Goal: Information Seeking & Learning: Learn about a topic

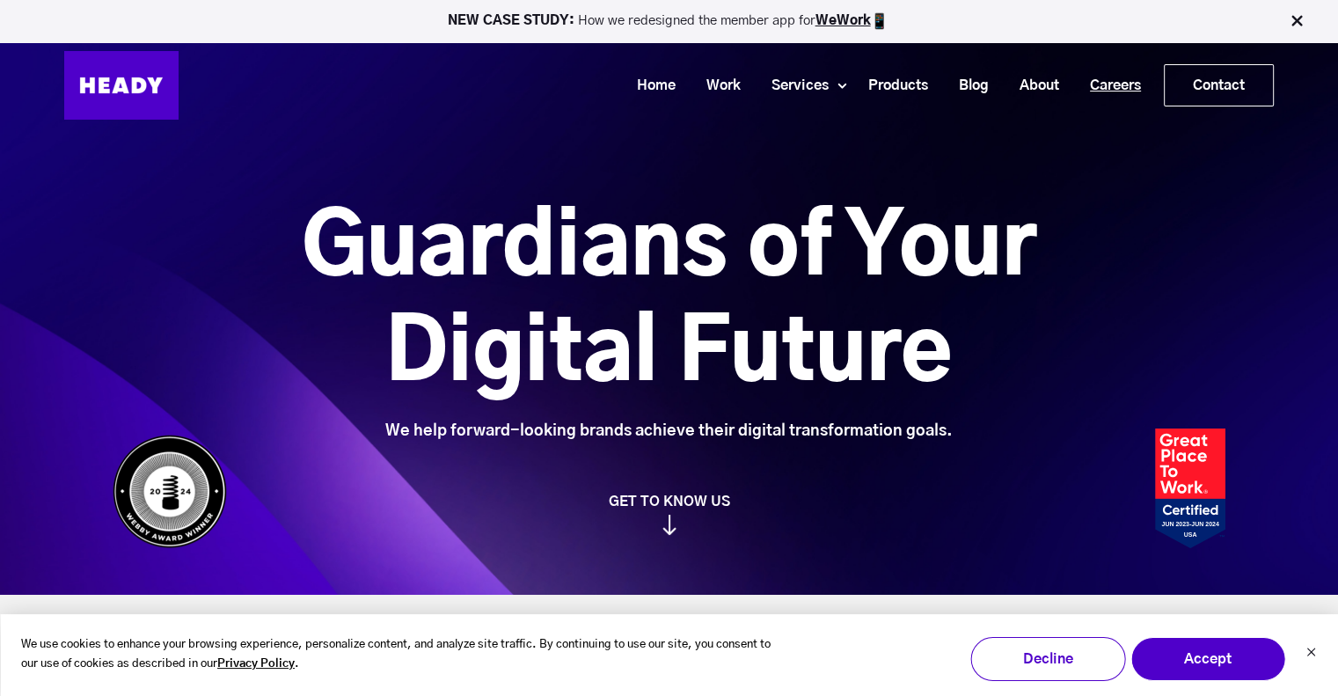
click at [1131, 82] on link "Careers" at bounding box center [1109, 85] width 82 height 33
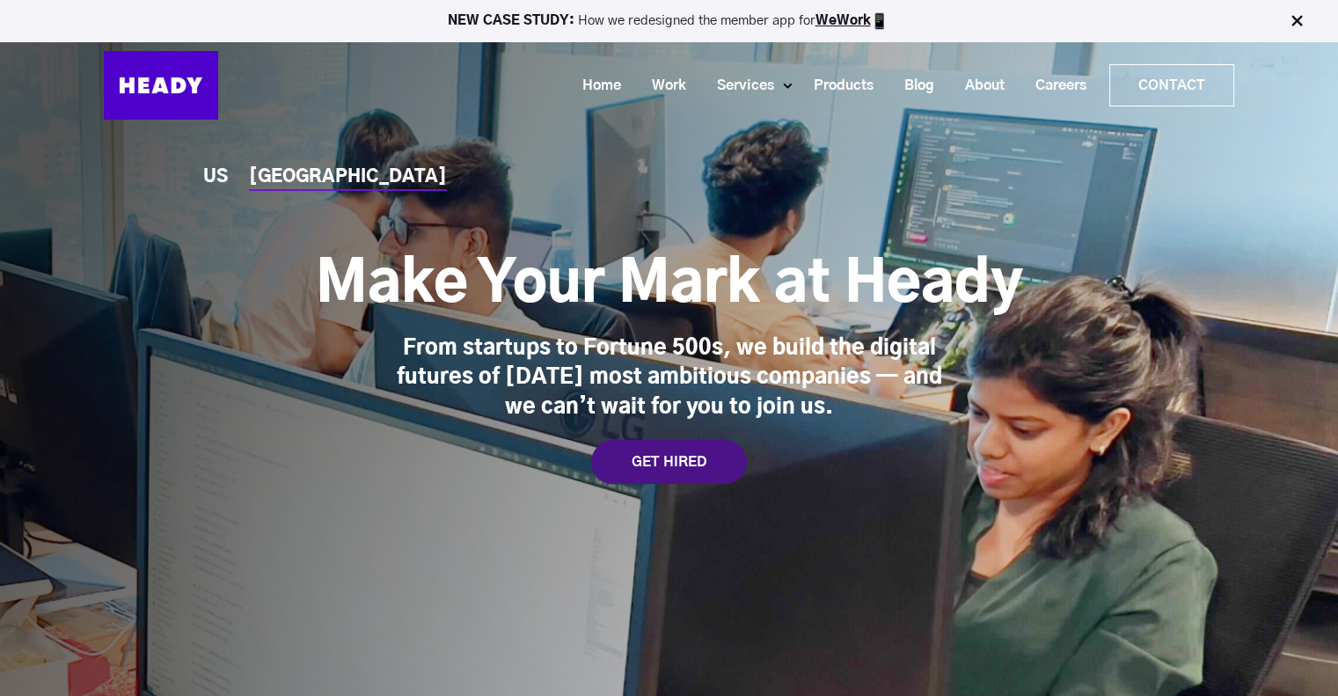
click at [665, 457] on div "GET HIRED" at bounding box center [669, 462] width 156 height 44
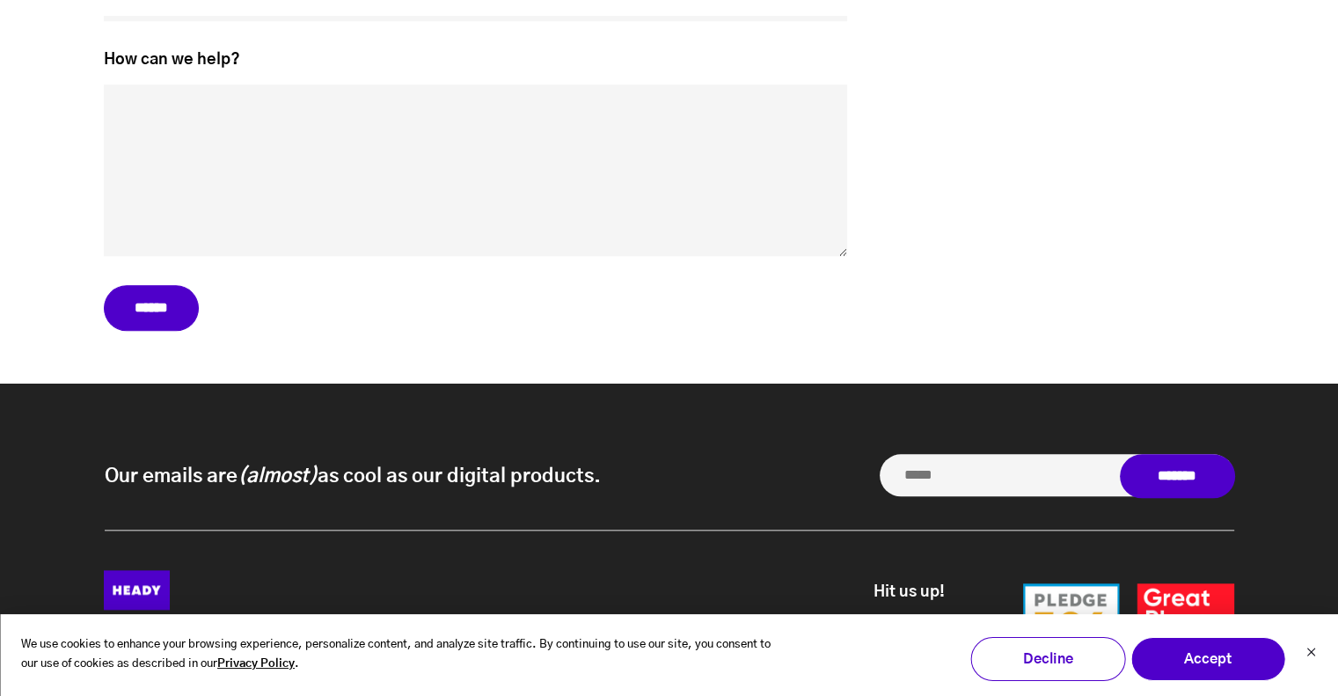
scroll to position [8523, 0]
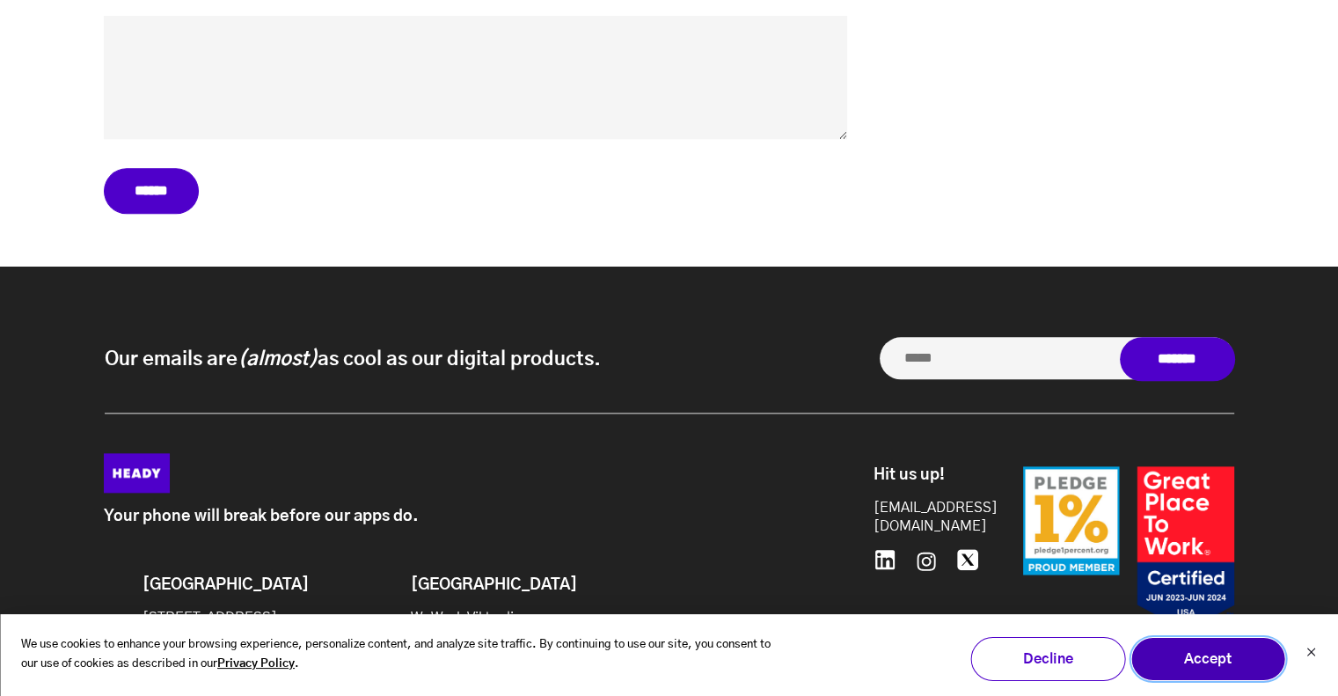
click at [1238, 665] on button "Accept" at bounding box center [1207, 659] width 155 height 44
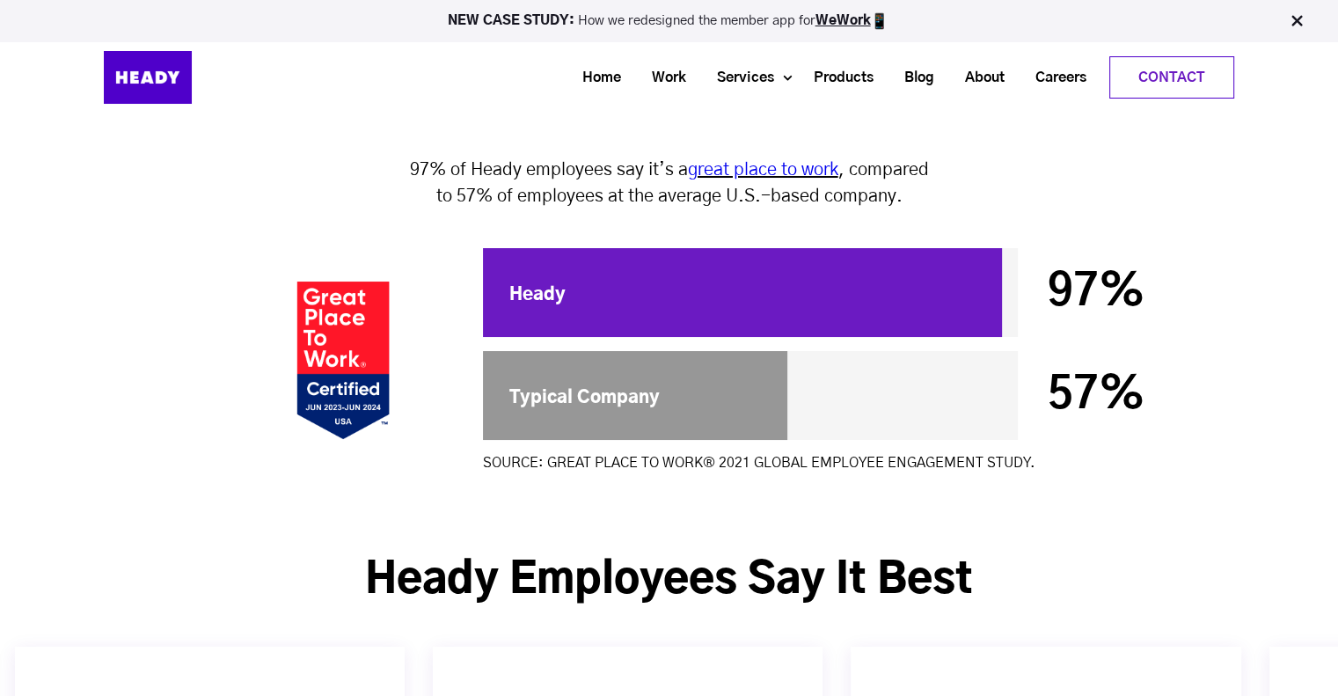
scroll to position [5620, 0]
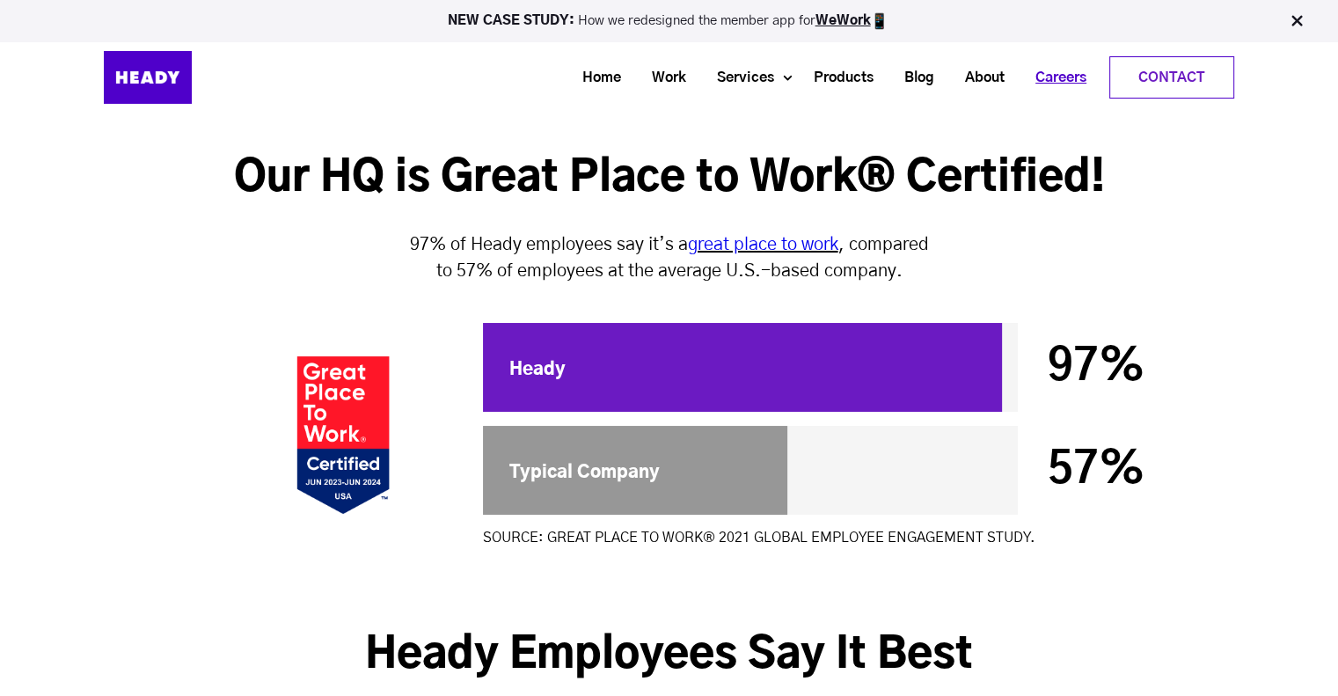
click at [1047, 71] on link "Careers" at bounding box center [1054, 78] width 82 height 33
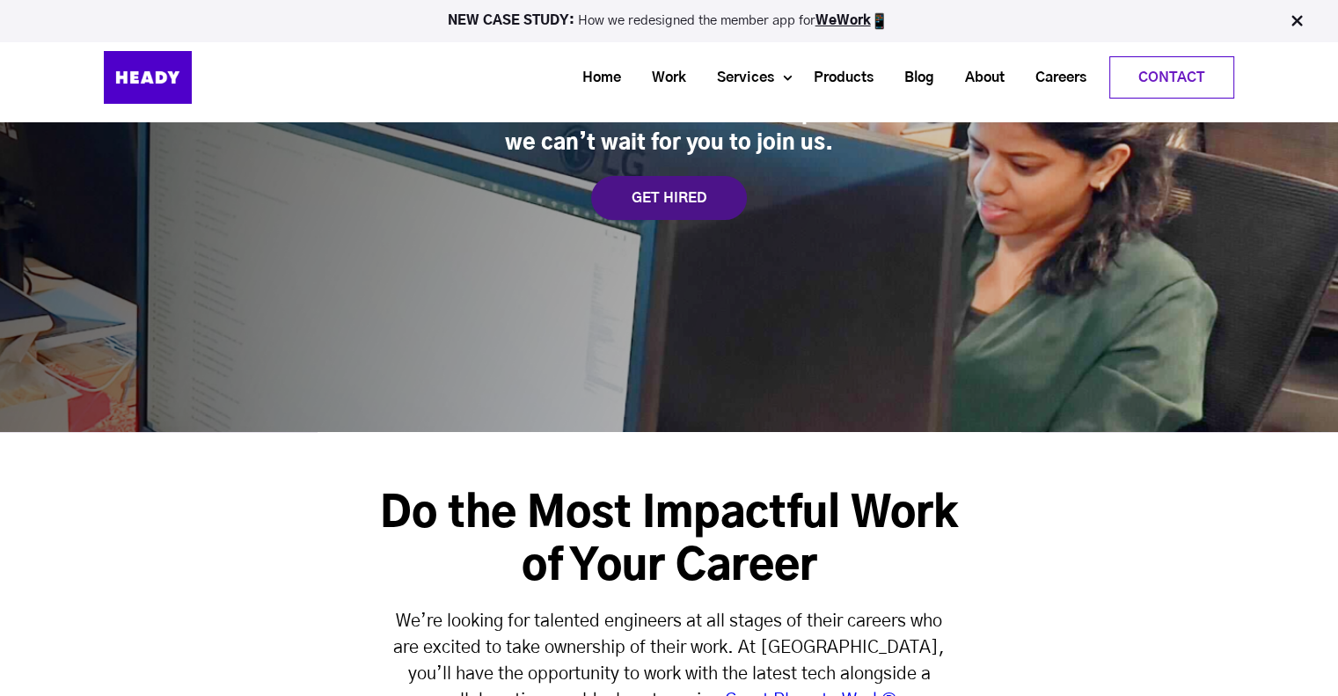
click at [658, 206] on div "GET HIRED" at bounding box center [669, 198] width 156 height 44
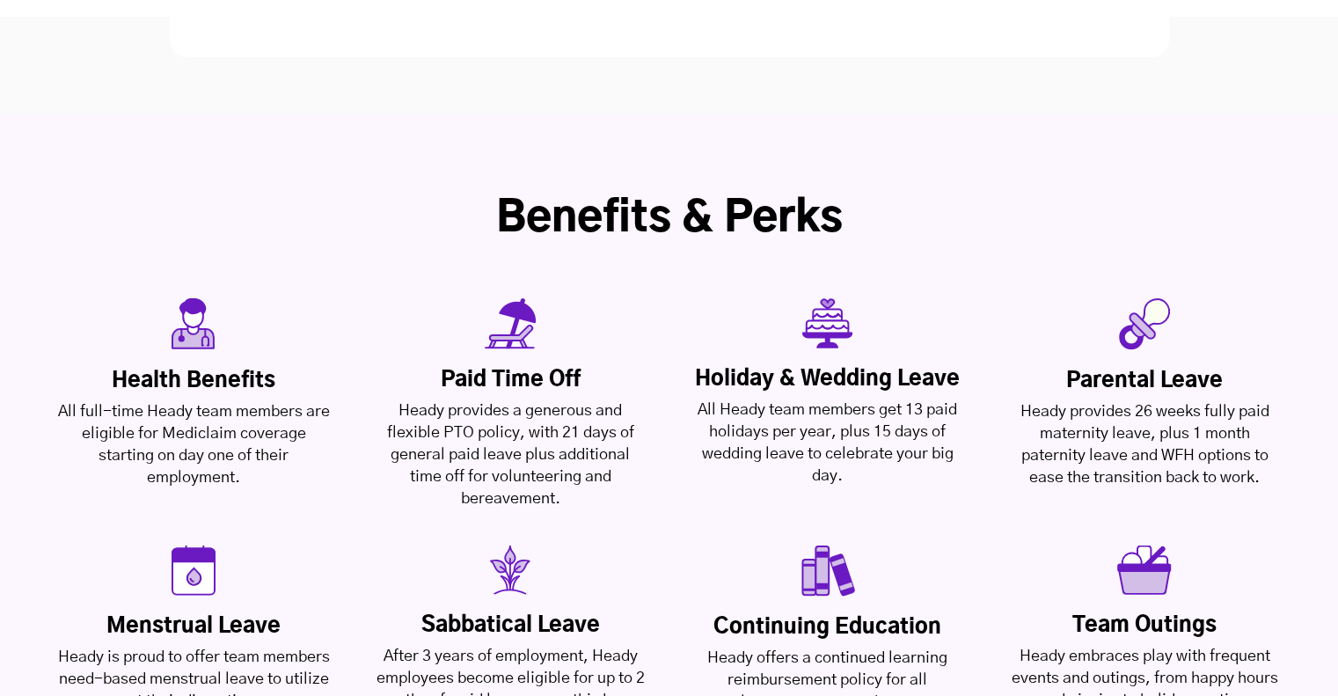
scroll to position [4780, 0]
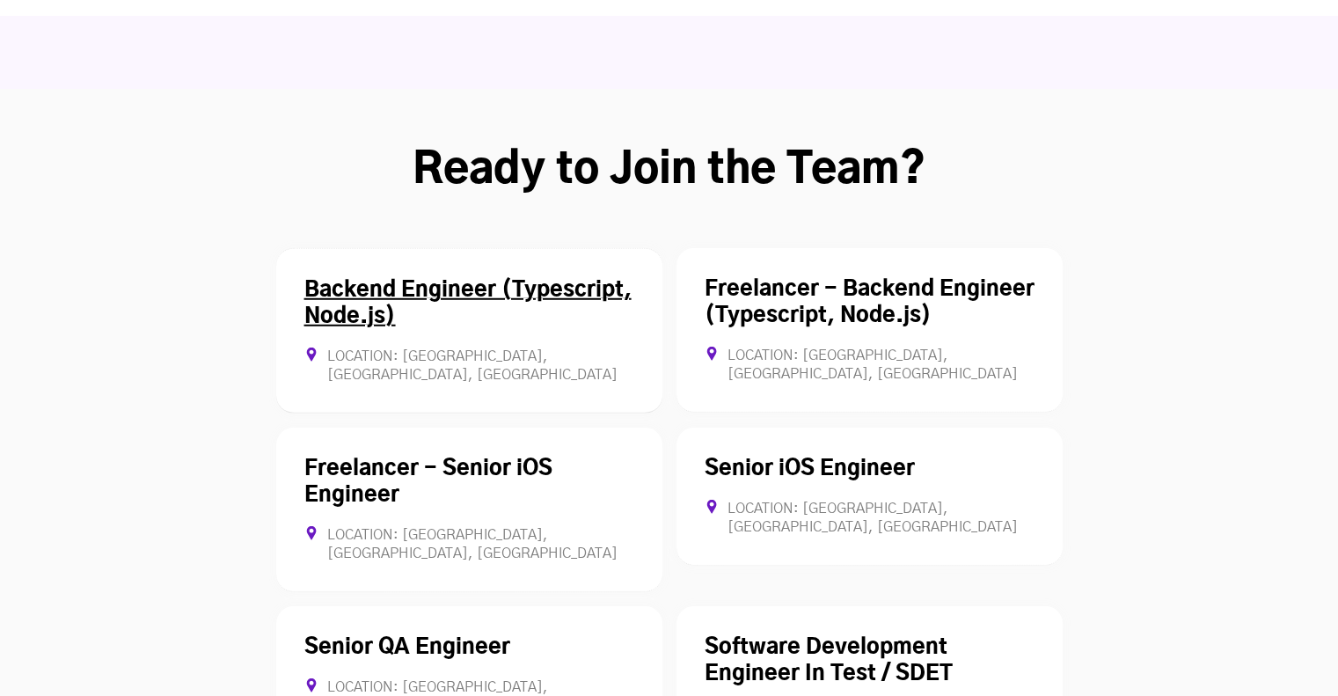
drag, startPoint x: 516, startPoint y: 225, endPoint x: 443, endPoint y: 200, distance: 77.3
click at [443, 280] on link "Backend Engineer (Typescript, Node.js)" at bounding box center [467, 303] width 327 height 47
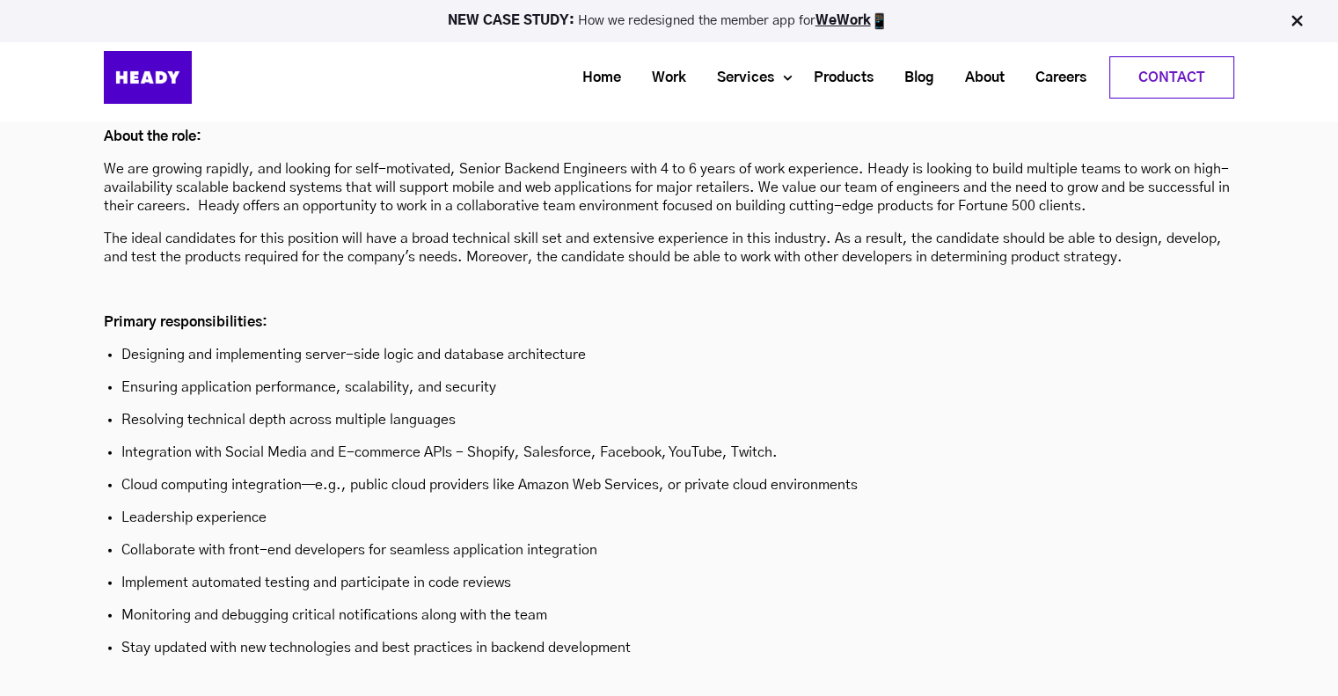
scroll to position [4977, 0]
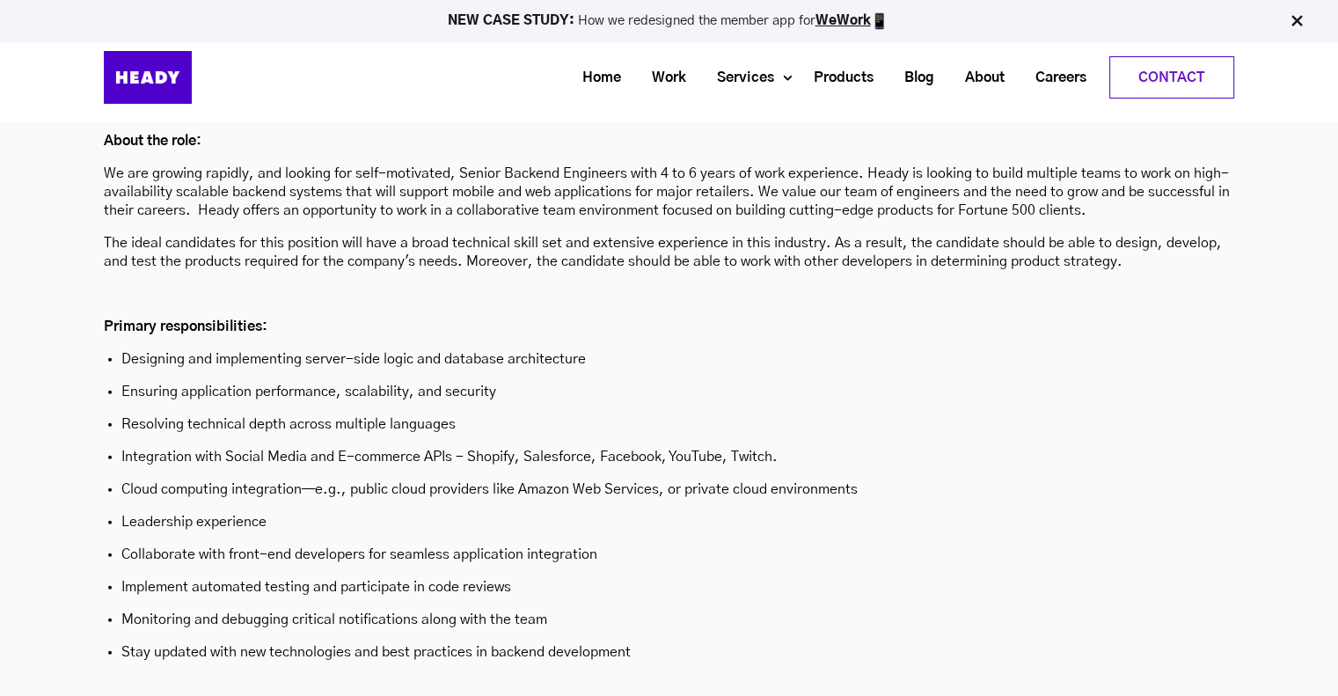
scroll to position [4854, 0]
